Goal: Complete application form: Complete application form

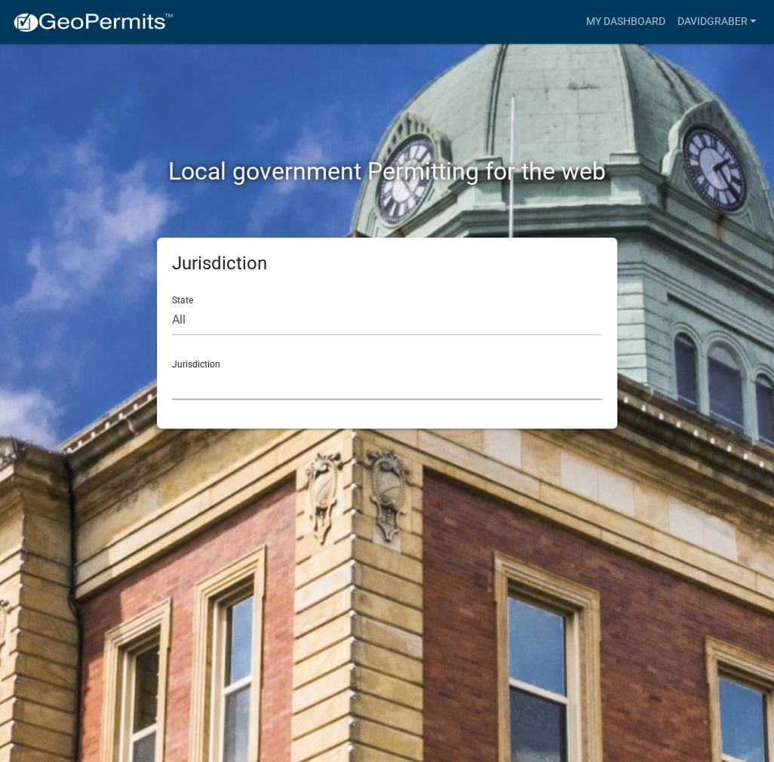
click at [266, 385] on select "[GEOGRAPHIC_DATA], [US_STATE] [GEOGRAPHIC_DATA], [US_STATE][PERSON_NAME][GEOGRA…" at bounding box center [387, 384] width 430 height 31
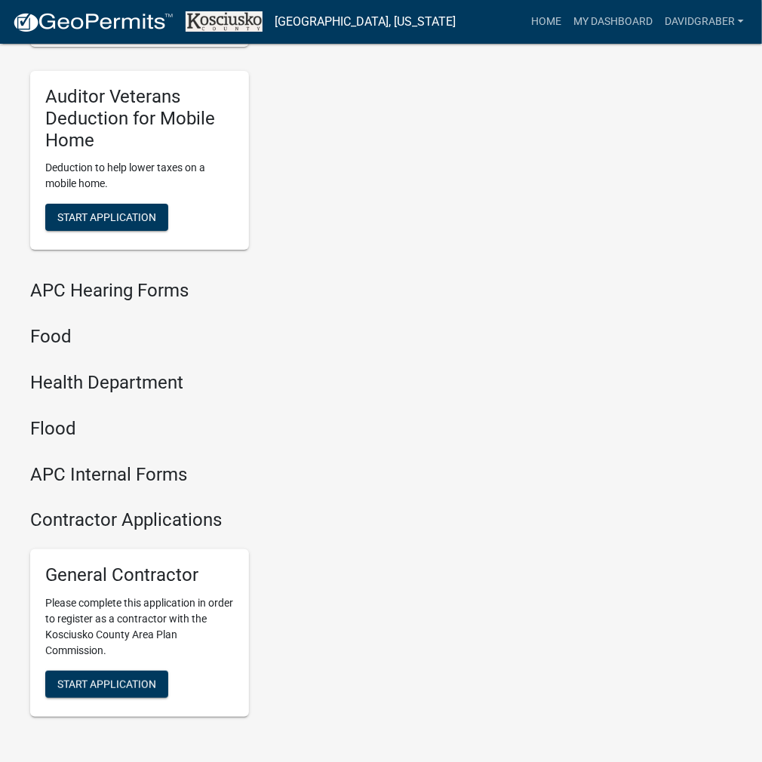
scroll to position [1834, 0]
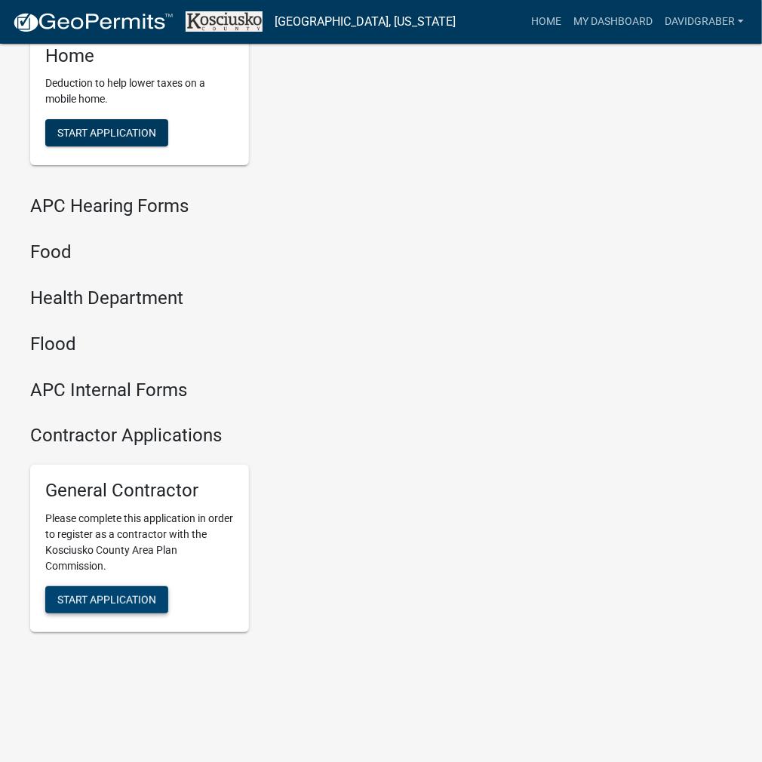
click at [131, 589] on button "Start Application" at bounding box center [106, 599] width 123 height 27
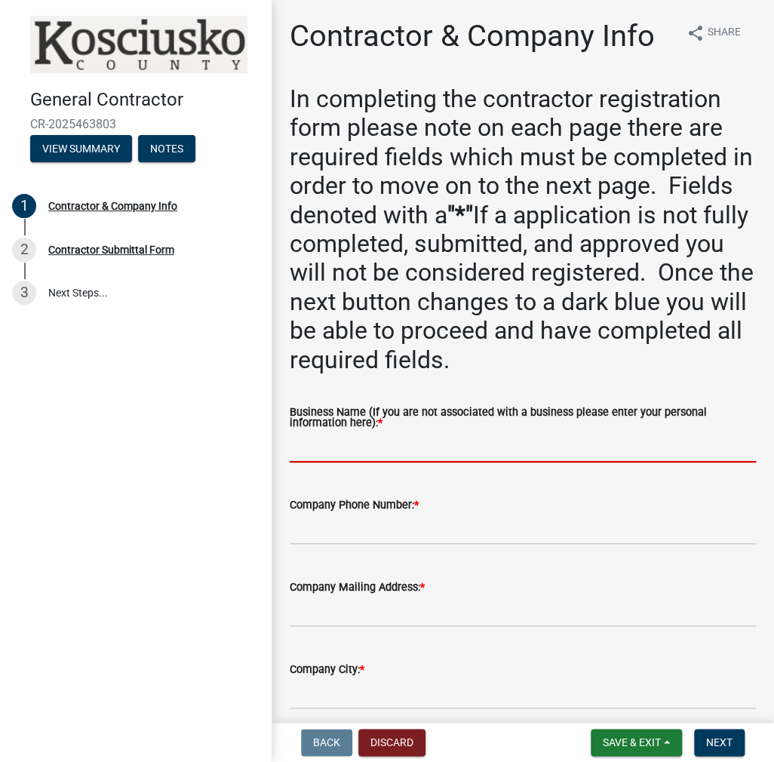
click at [335, 448] on input "Business Name (If you are not associated with a business please enter your pers…" at bounding box center [523, 446] width 466 height 31
type input "&"
type input "D & M CONSTRUCTION LP"
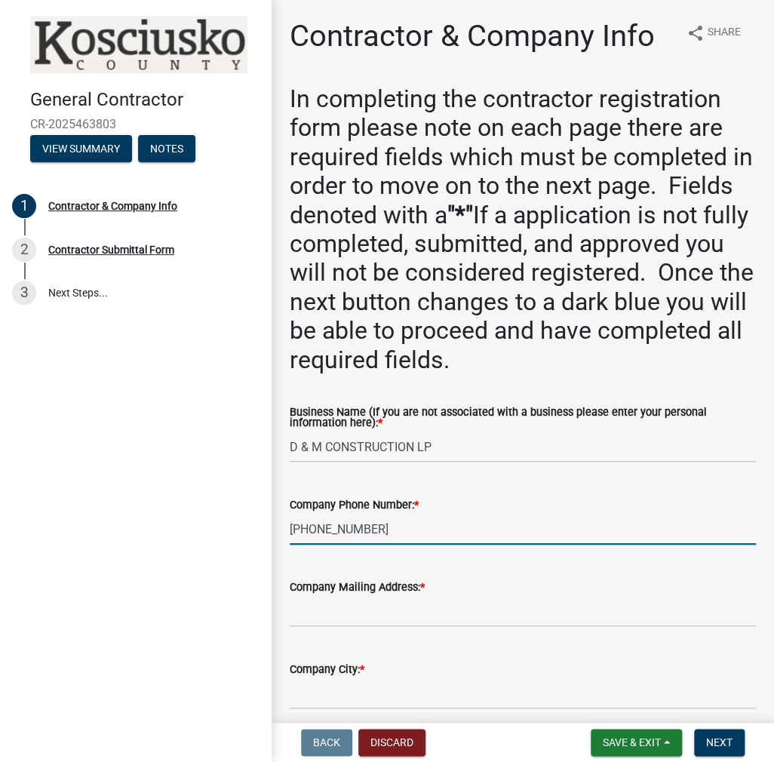
type input "[PHONE_NUMBER]"
click at [302, 615] on input "Company Mailing Address: *" at bounding box center [523, 611] width 466 height 31
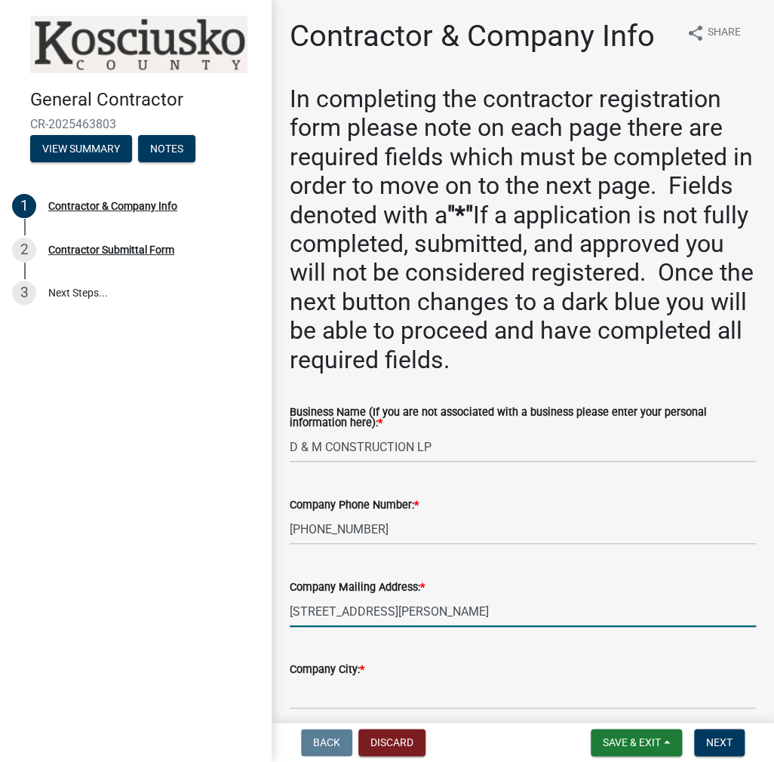
type input "[STREET_ADDRESS][PERSON_NAME]"
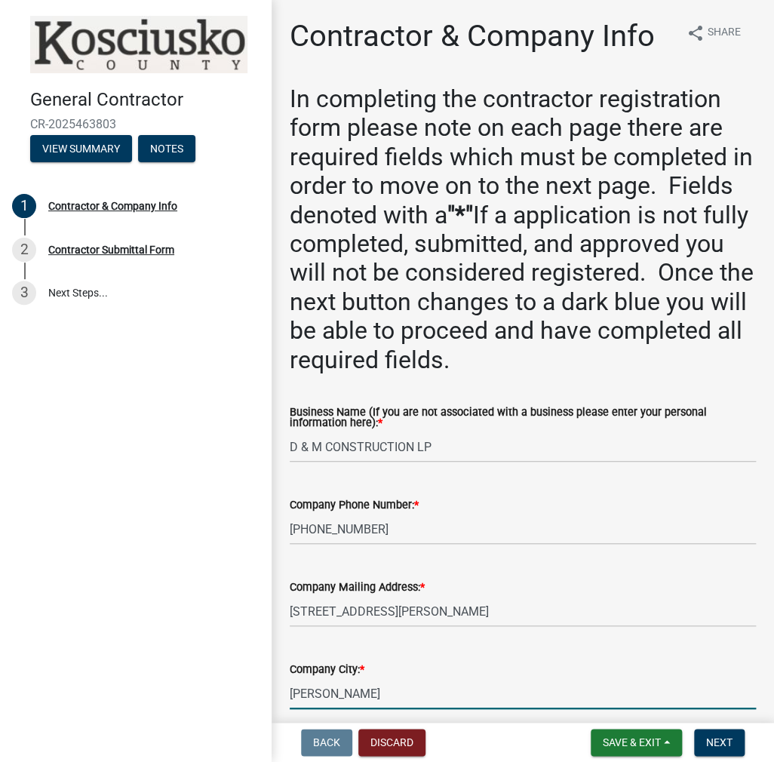
type input "[PERSON_NAME]"
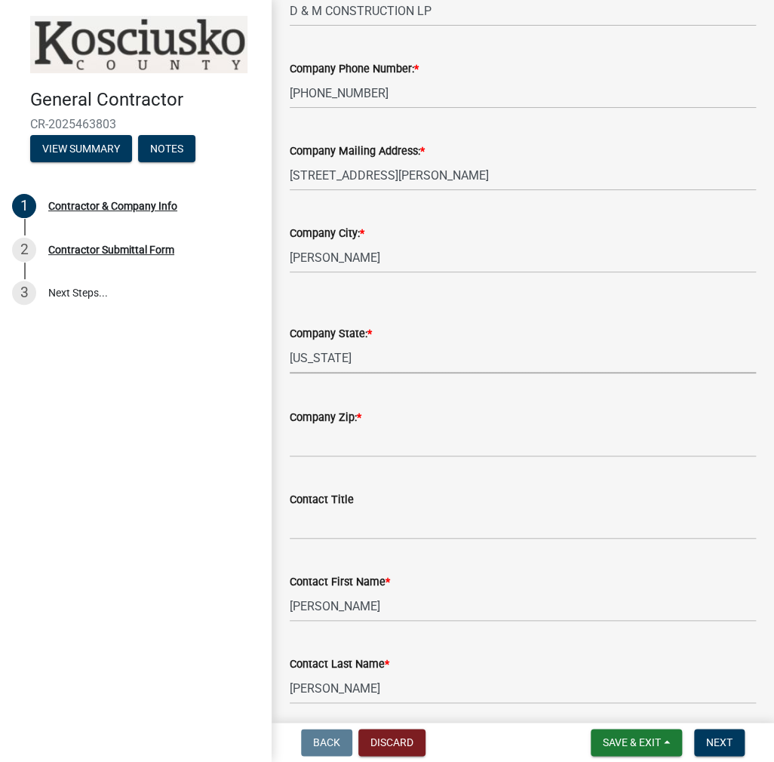
select select "IN"
type input "46741"
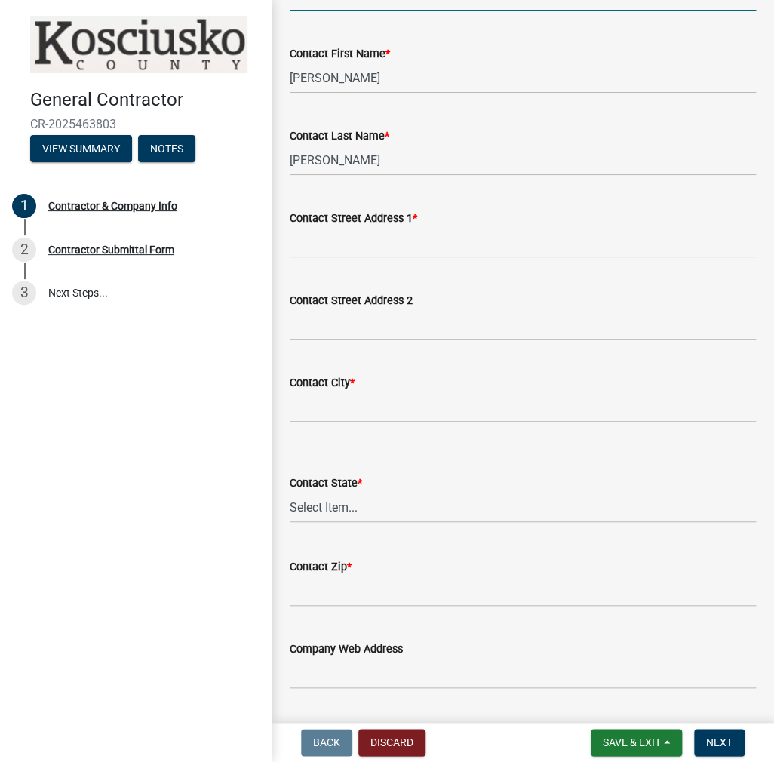
scroll to position [1039, 0]
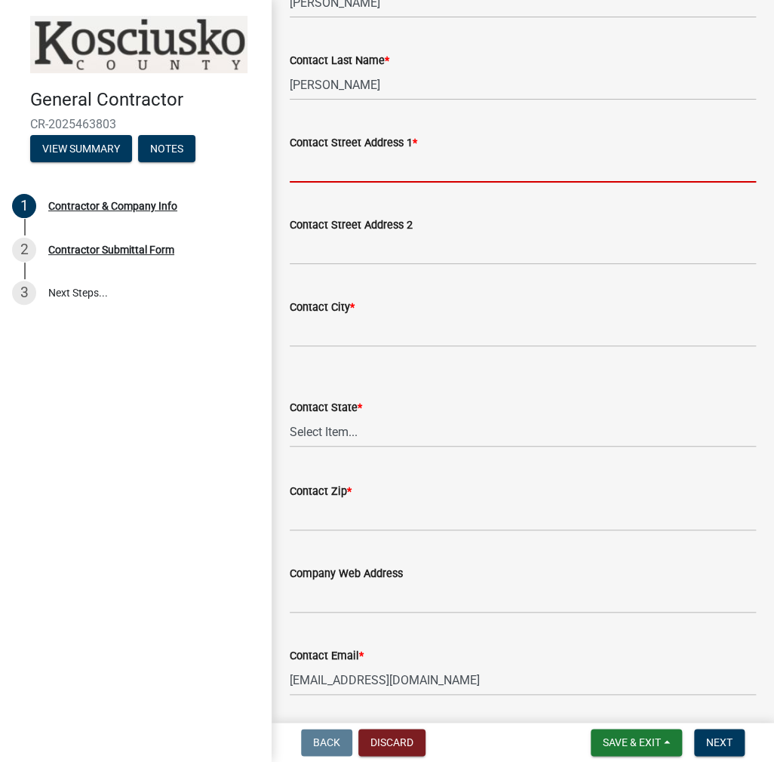
click at [334, 167] on input "Contact Street Address 1 *" at bounding box center [523, 167] width 466 height 31
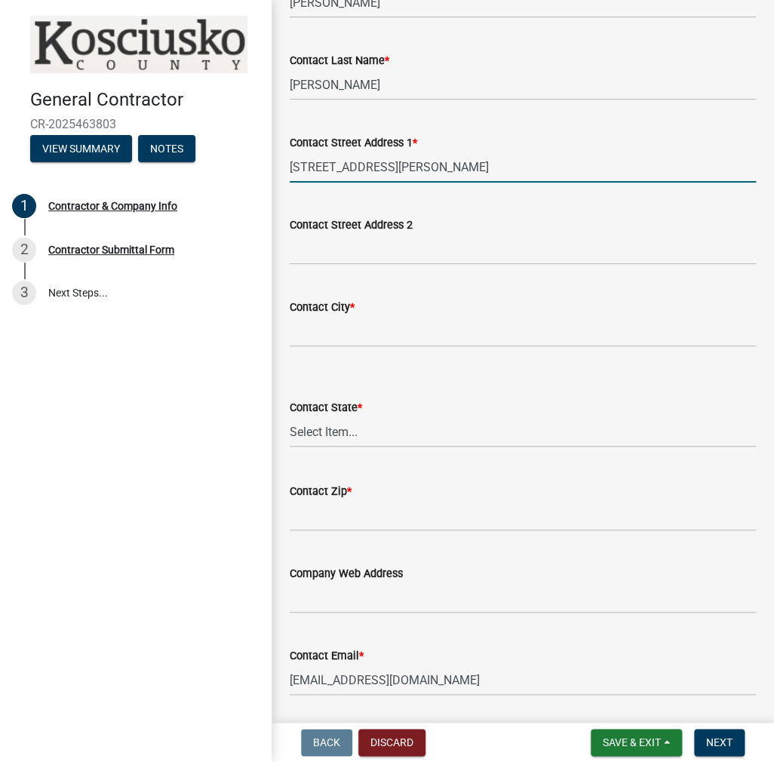
type input "[STREET_ADDRESS][PERSON_NAME]"
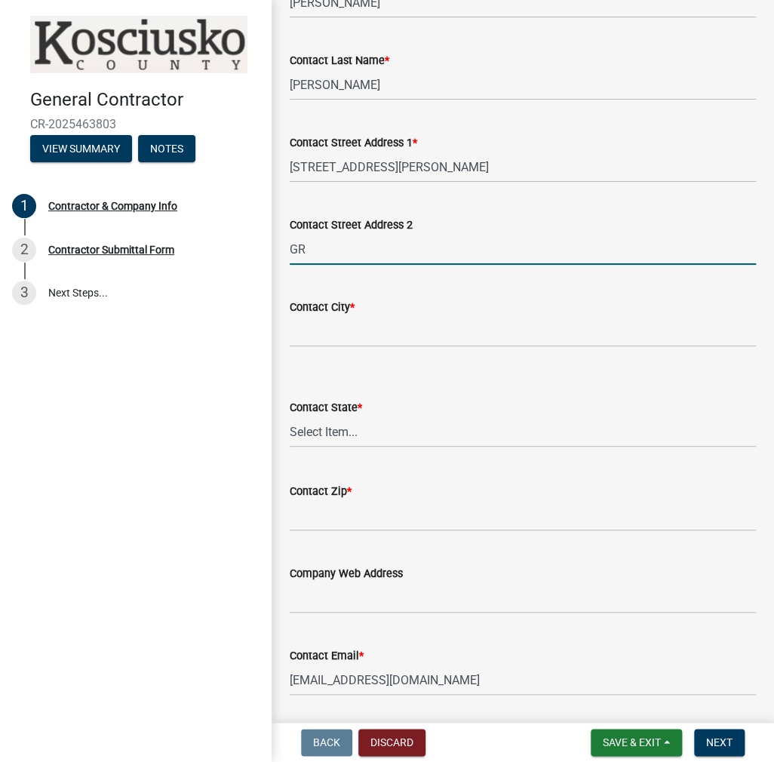
type input "G"
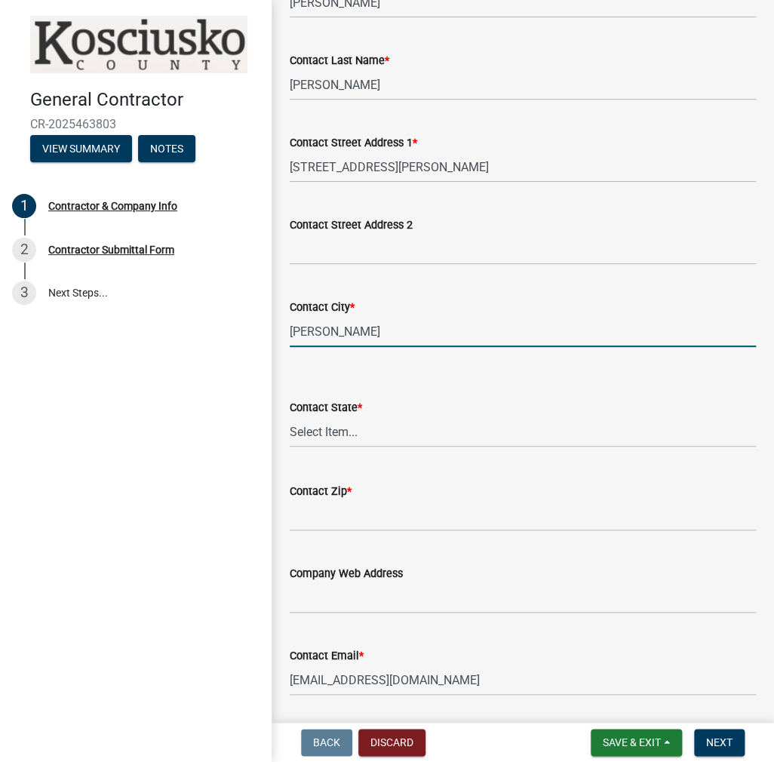
type input "[PERSON_NAME]"
select select "IN"
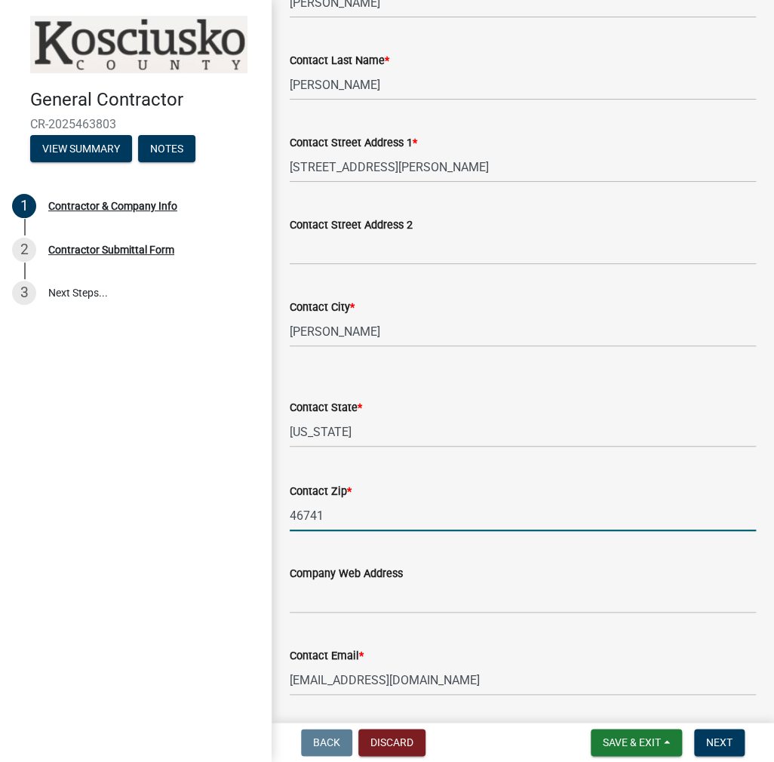
type input "46741"
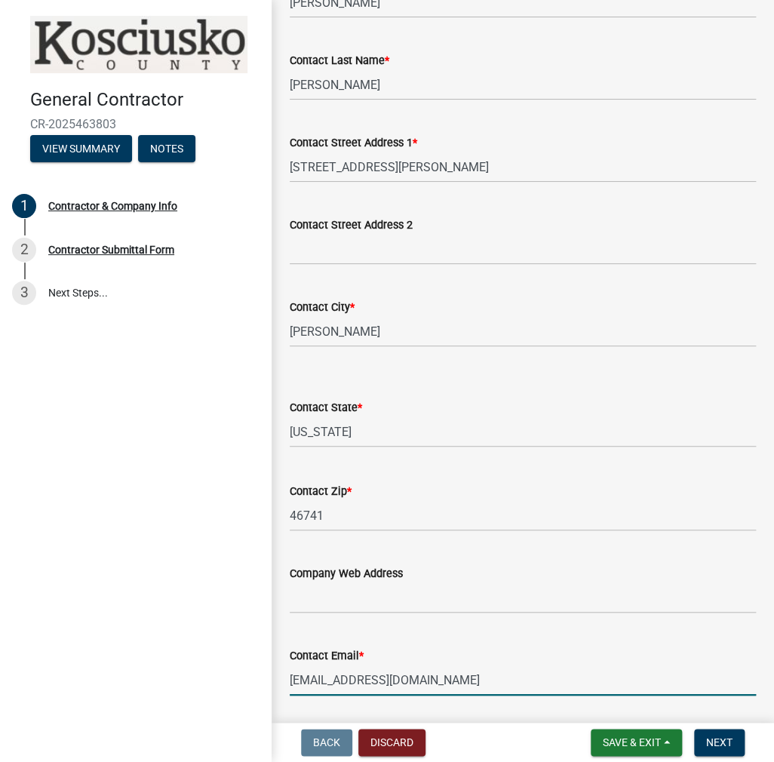
scroll to position [1336, 0]
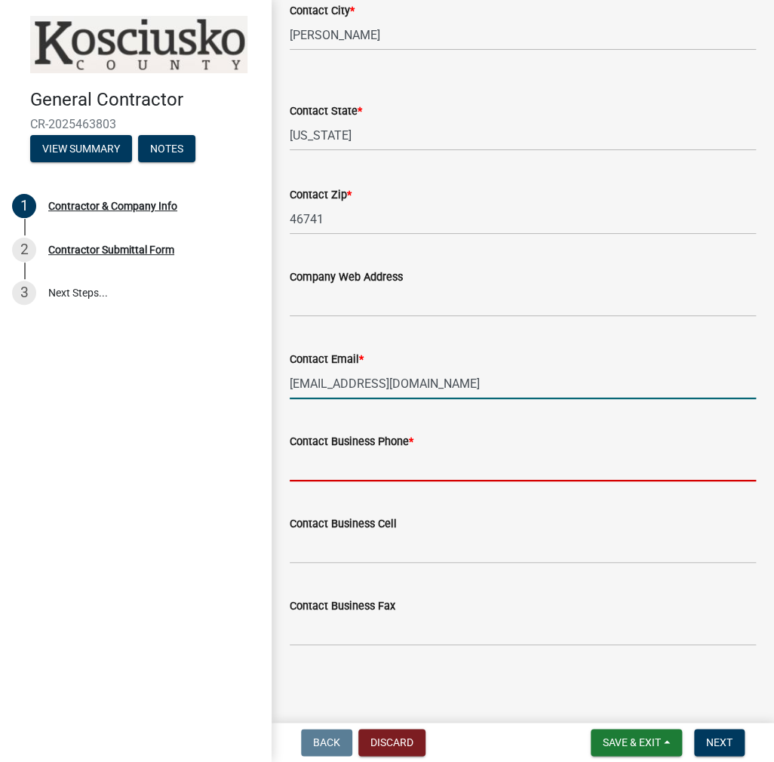
click at [336, 463] on input "Contact Business Phone *" at bounding box center [523, 465] width 466 height 31
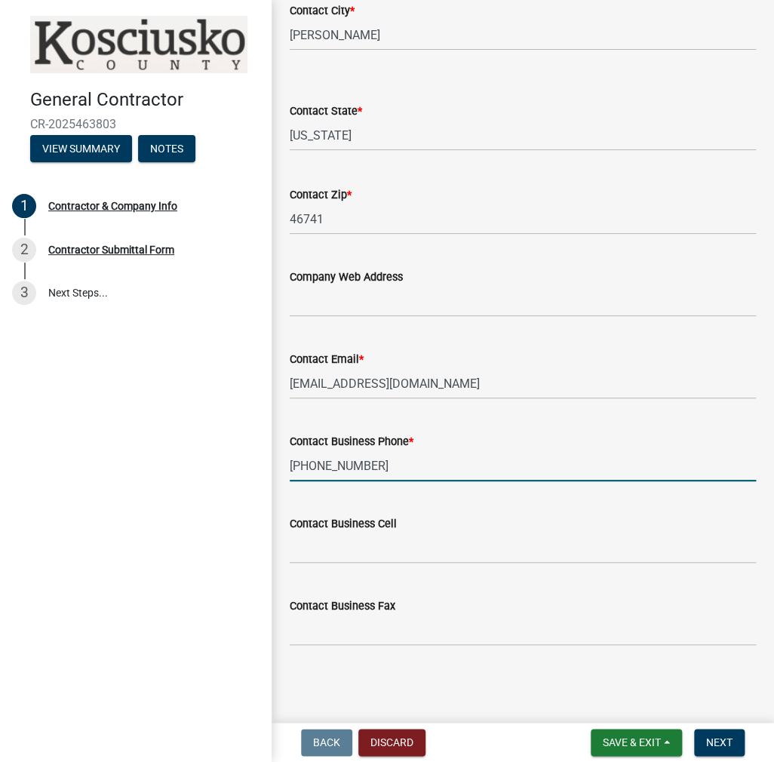
type input "[PHONE_NUMBER]"
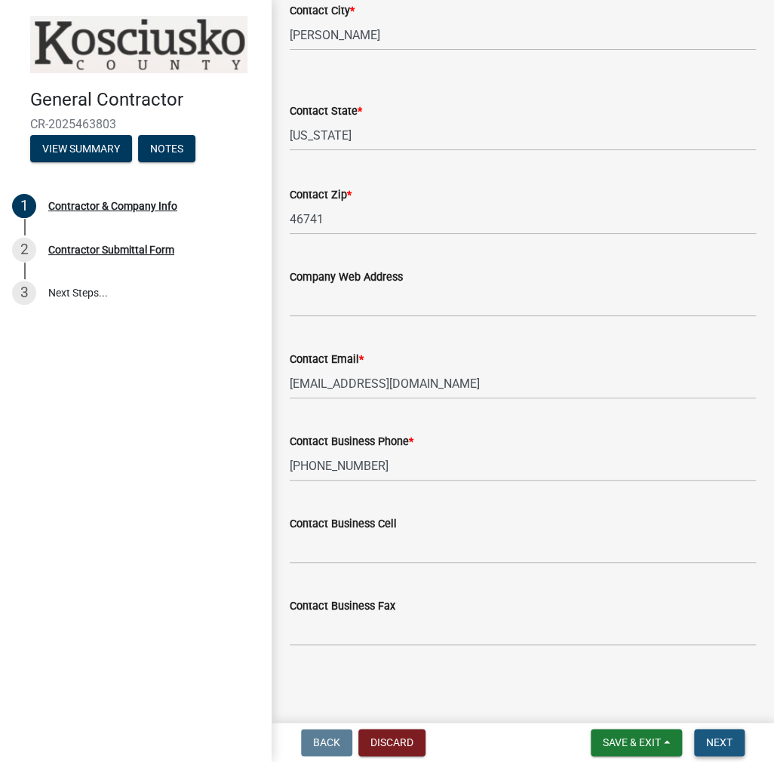
click at [707, 742] on span "Next" at bounding box center [719, 742] width 26 height 12
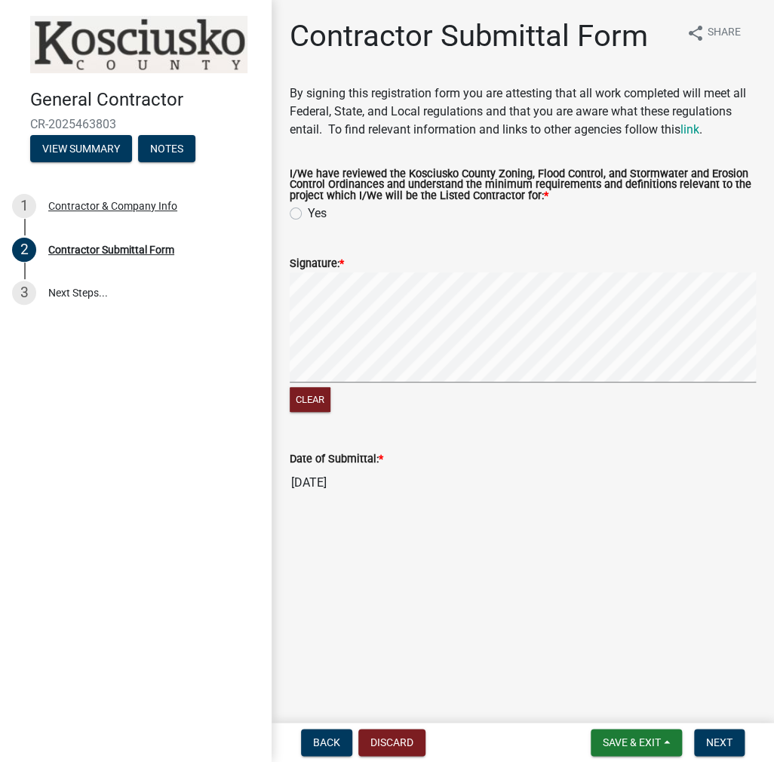
click at [308, 210] on label "Yes" at bounding box center [317, 213] width 19 height 18
click at [308, 210] on input "Yes" at bounding box center [313, 209] width 10 height 10
radio input "true"
click at [711, 731] on button "Next" at bounding box center [719, 742] width 51 height 27
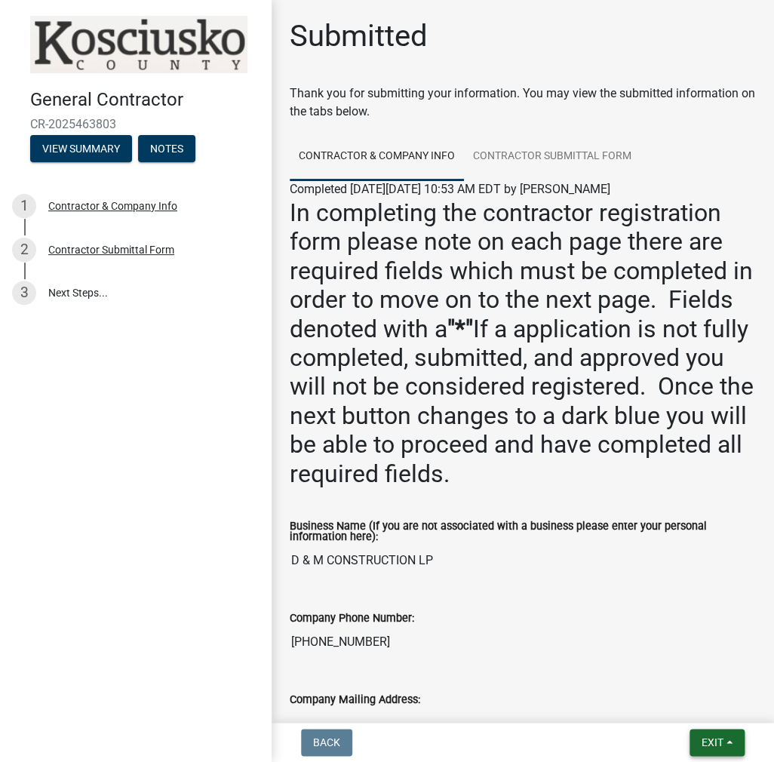
click at [708, 738] on span "Exit" at bounding box center [712, 742] width 22 height 12
click at [705, 701] on button "Save & Exit" at bounding box center [685, 703] width 121 height 36
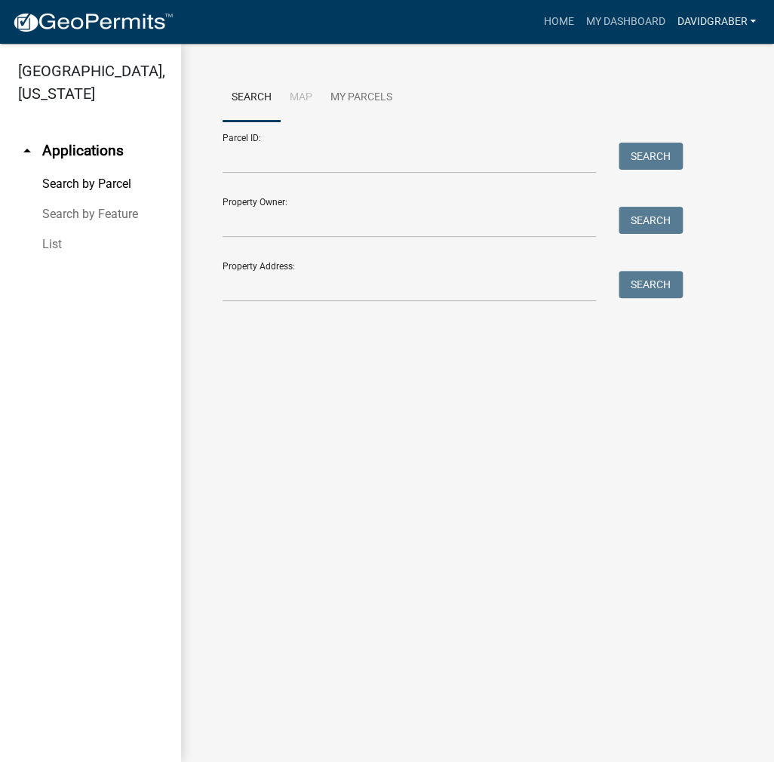
click at [710, 21] on link "DAVIDGRABER" at bounding box center [716, 22] width 91 height 29
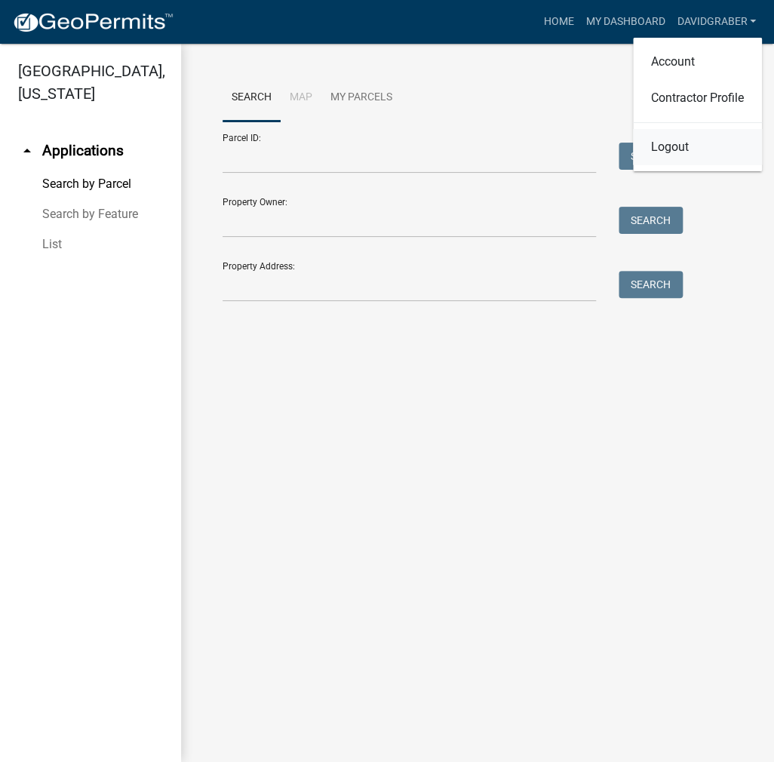
click at [661, 149] on link "Logout" at bounding box center [697, 147] width 129 height 36
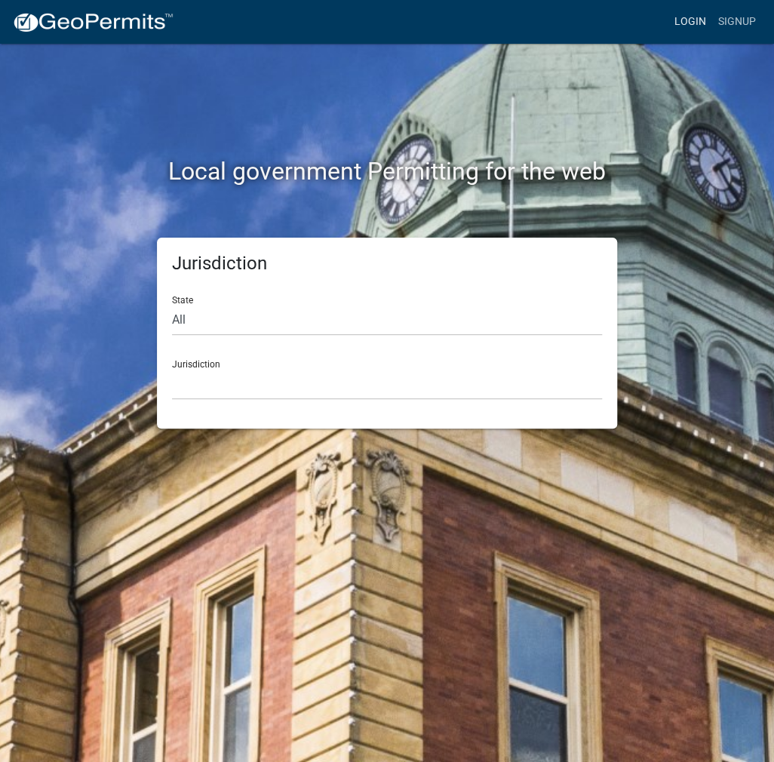
click at [686, 13] on link "Login" at bounding box center [690, 22] width 44 height 29
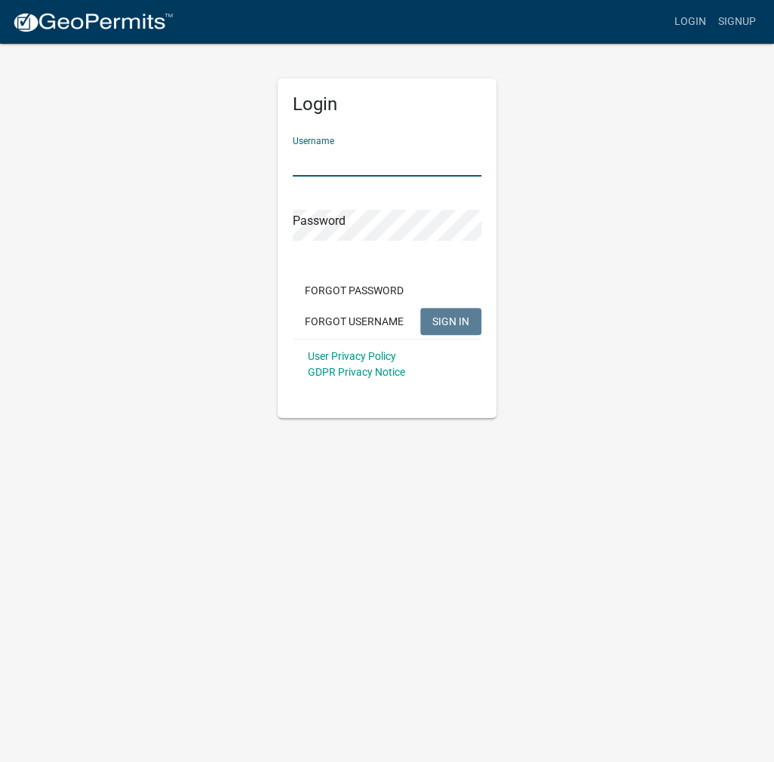
click at [336, 157] on input "Username" at bounding box center [387, 161] width 189 height 31
type input "kosplanning"
click at [420, 308] on button "SIGN IN" at bounding box center [450, 321] width 61 height 27
